Goal: Task Accomplishment & Management: Complete application form

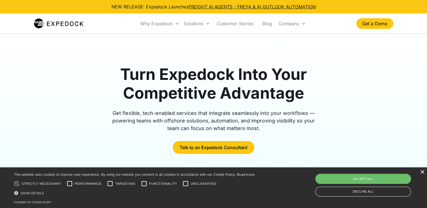
click at [421, 173] on div "×" at bounding box center [422, 172] width 4 height 4
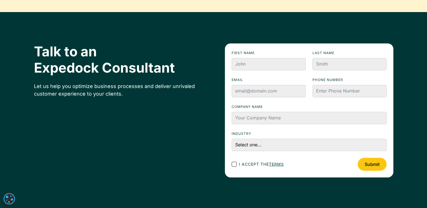
scroll to position [1894, 0]
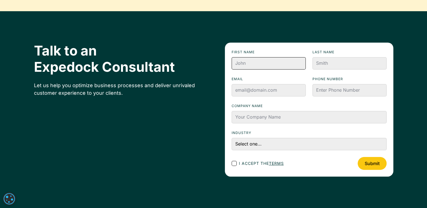
click at [259, 59] on input "First name" at bounding box center [268, 63] width 74 height 12
type input "[PERSON_NAME]"
click at [325, 71] on form "First name [PERSON_NAME] Last name Email Phone numbeR Company name Industry Sel…" at bounding box center [309, 110] width 168 height 134
click at [325, 65] on input "Last name" at bounding box center [349, 63] width 74 height 12
type input "[PERSON_NAME]"
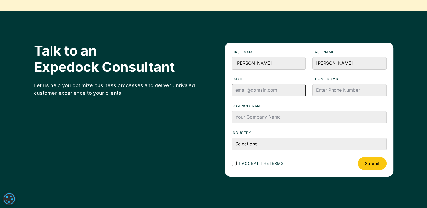
click at [286, 90] on input "Email" at bounding box center [268, 90] width 74 height 12
type input "[PERSON_NAME][EMAIL_ADDRESS][PERSON_NAME][DOMAIN_NAME]"
click at [332, 89] on input "Phone numbeR" at bounding box center [349, 90] width 74 height 12
type input "[PHONE_NUMBER]"
click at [304, 105] on label "Company name" at bounding box center [308, 106] width 155 height 6
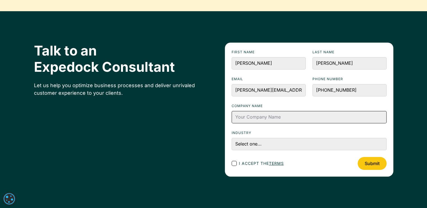
click at [304, 111] on input "Company name" at bounding box center [308, 117] width 155 height 12
click at [300, 116] on input "Company name" at bounding box center [308, 117] width 155 height 12
type input "Expedock"
click at [234, 165] on div "Footer Contact Form" at bounding box center [233, 163] width 5 height 5
click at [237, 165] on input "I accept the terms" at bounding box center [239, 164] width 4 height 4
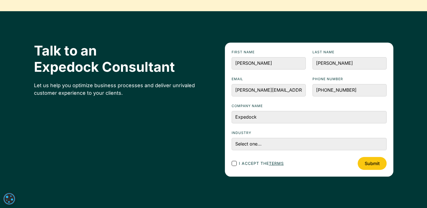
checkbox input "true"
click at [242, 147] on select "Select one... Accounting and Finance Home Contracting and Improvement Logistics…" at bounding box center [308, 144] width 155 height 12
click at [276, 144] on select "Select one... Accounting and Finance Home Contracting and Improvement Logistics…" at bounding box center [308, 144] width 155 height 12
click at [231, 138] on select "Select one... Accounting and Finance Home Contracting and Improvement Logistics…" at bounding box center [308, 144] width 155 height 12
click at [256, 142] on select "Select one... Accounting and Finance Home Contracting and Improvement Logistics…" at bounding box center [308, 144] width 155 height 12
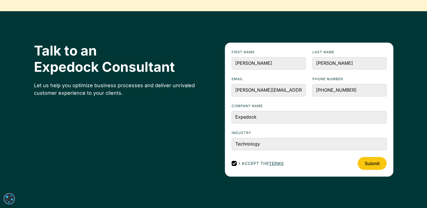
click at [259, 130] on form "First name [PERSON_NAME] Last name [PERSON_NAME] [PERSON_NAME][EMAIL_ADDRESS][P…" at bounding box center [309, 110] width 168 height 134
click at [283, 143] on select "Select one... Accounting and Finance Home Contracting and Improvement Logistics…" at bounding box center [308, 144] width 155 height 12
click at [270, 143] on select "Select one... Accounting and Finance Home Contracting and Improvement Logistics…" at bounding box center [308, 144] width 155 height 12
select select "Logistics"
click at [231, 138] on select "Select one... Accounting and Finance Home Contracting and Improvement Logistics…" at bounding box center [308, 144] width 155 height 12
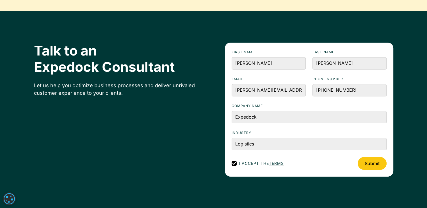
click at [320, 163] on div "I accept the terms Submit" at bounding box center [308, 163] width 155 height 13
click at [311, 104] on label "Company name" at bounding box center [308, 106] width 155 height 6
click at [311, 111] on input "Expedock" at bounding box center [308, 117] width 155 height 12
click at [311, 100] on form "First name [PERSON_NAME] Last name [PERSON_NAME] [PERSON_NAME][EMAIL_ADDRESS][P…" at bounding box center [309, 110] width 168 height 134
click at [371, 168] on input "Submit" at bounding box center [371, 163] width 29 height 13
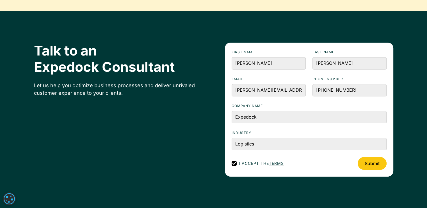
type input "Please wait..."
